Goal: Transaction & Acquisition: Purchase product/service

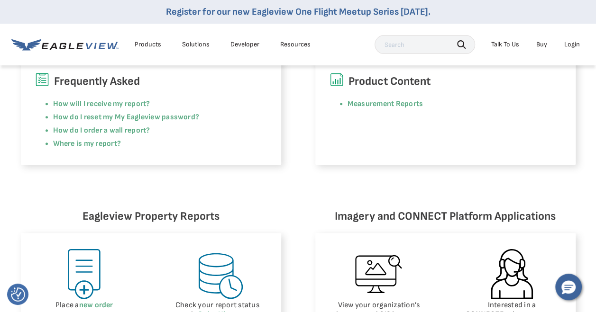
scroll to position [286, 0]
click at [84, 267] on img at bounding box center [84, 274] width 54 height 54
click at [88, 290] on img at bounding box center [84, 274] width 54 height 54
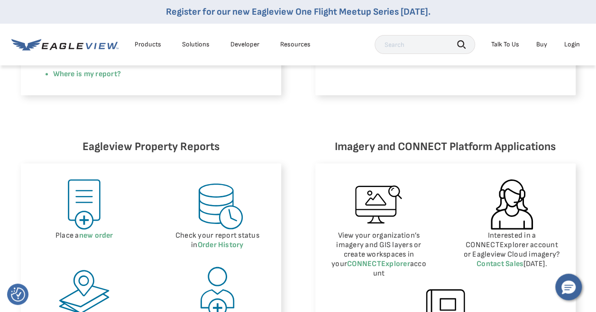
scroll to position [357, 0]
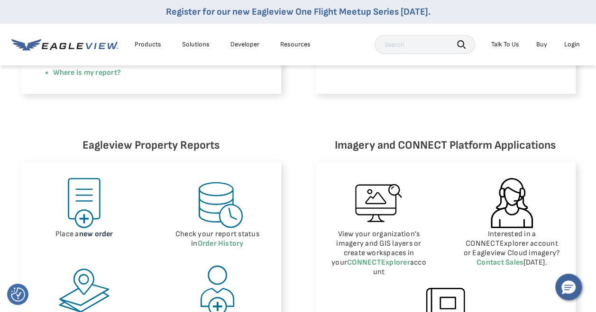
click at [83, 235] on link "new order" at bounding box center [96, 234] width 34 height 9
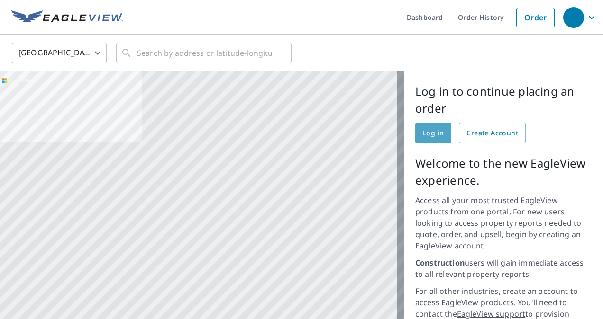
click at [425, 130] on span "Log in" at bounding box center [433, 133] width 21 height 12
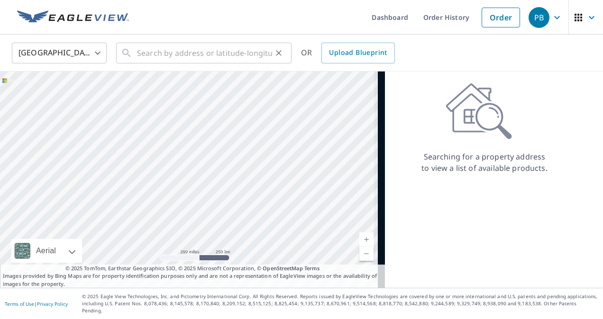
drag, startPoint x: 241, startPoint y: 132, endPoint x: 149, endPoint y: 56, distance: 119.2
click at [149, 56] on div "United States US ​ ​ OR Upload Blueprint Aerial Road A standard road map Aerial…" at bounding box center [301, 162] width 603 height 254
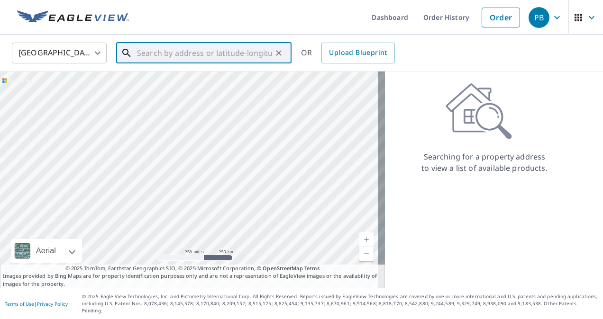
click at [139, 54] on input "text" at bounding box center [204, 53] width 135 height 27
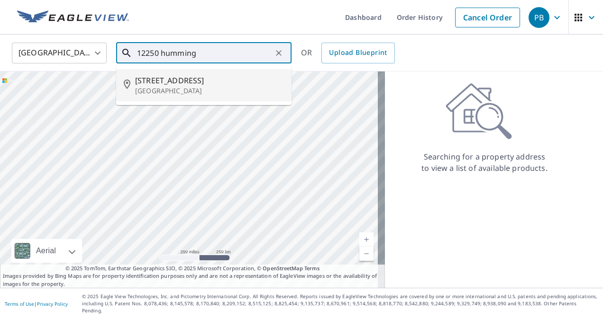
click at [167, 84] on span "[STREET_ADDRESS]" at bounding box center [209, 80] width 149 height 11
type input "[STREET_ADDRESS]"
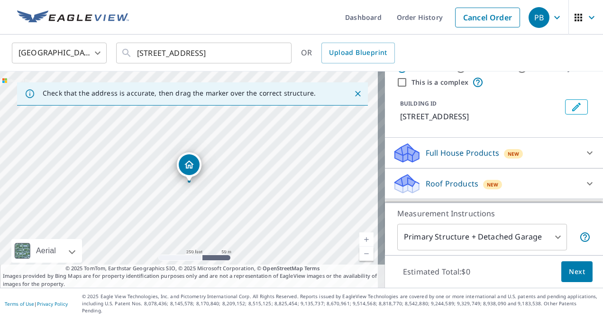
scroll to position [38, 0]
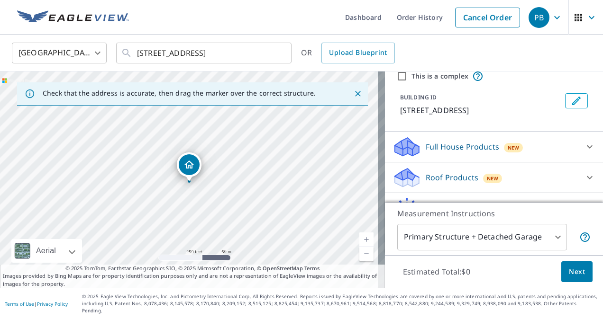
click at [482, 189] on div "Roof Products New" at bounding box center [485, 178] width 186 height 22
click at [584, 183] on icon at bounding box center [589, 177] width 11 height 11
click at [506, 189] on div "Roof Products New" at bounding box center [485, 178] width 186 height 22
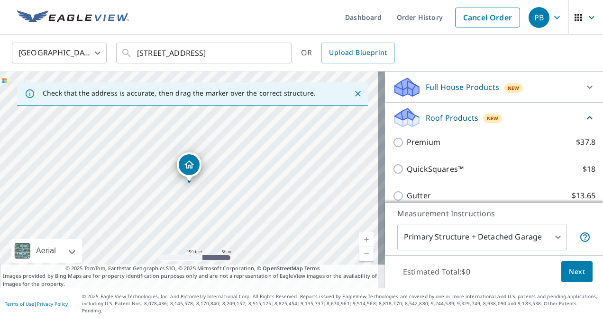
scroll to position [98, 0]
click at [395, 148] on input "Premium $37.8" at bounding box center [399, 142] width 14 height 11
checkbox input "true"
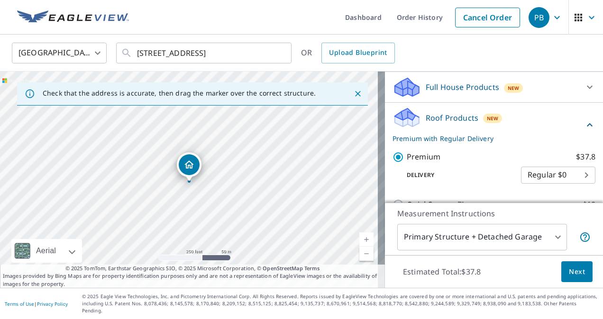
click at [567, 283] on button "Next" at bounding box center [576, 272] width 31 height 21
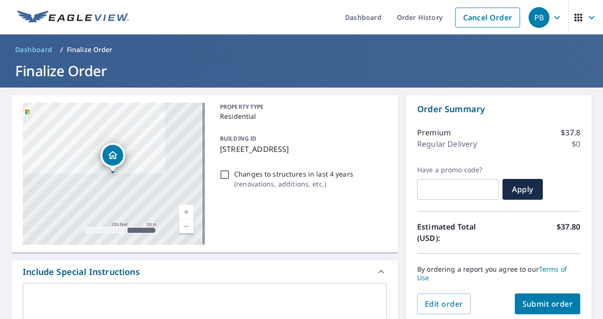
click at [546, 307] on span "Submit order" at bounding box center [547, 304] width 51 height 10
